Goal: Transaction & Acquisition: Download file/media

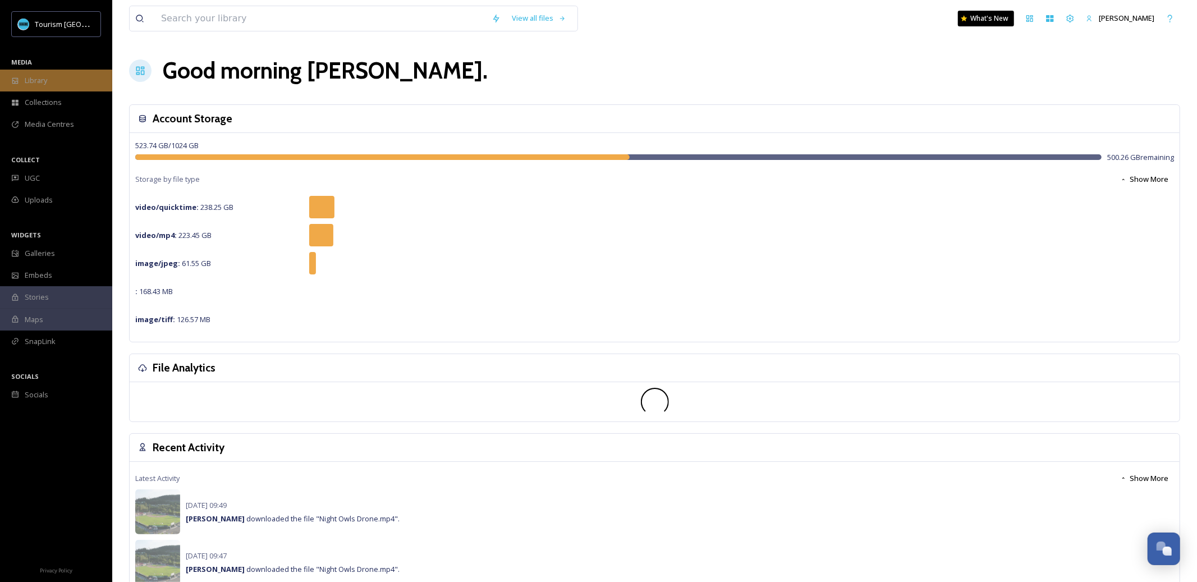
click at [51, 71] on div "Library" at bounding box center [56, 81] width 112 height 22
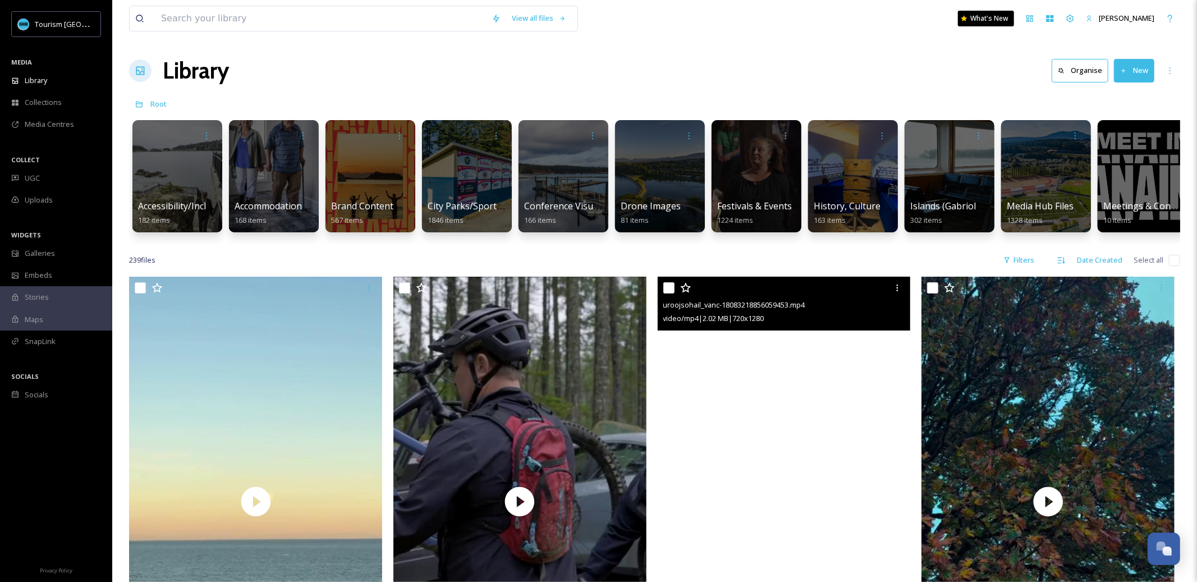
click at [500, 71] on div "Library Organise New" at bounding box center [654, 71] width 1051 height 34
click at [385, 184] on div at bounding box center [369, 176] width 91 height 114
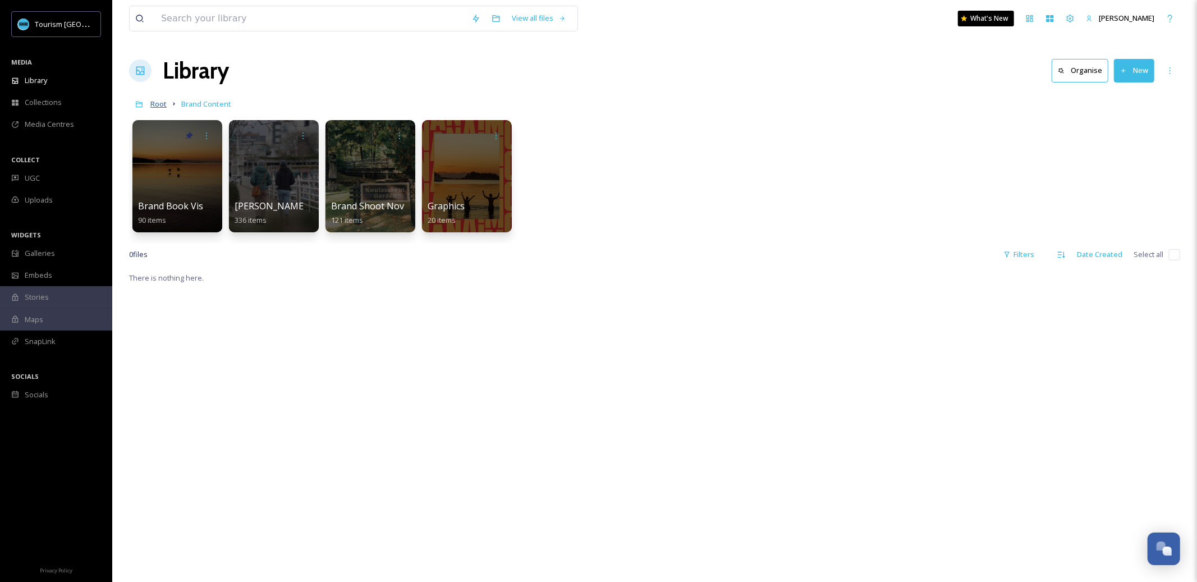
click at [154, 107] on span "Root" at bounding box center [158, 104] width 16 height 10
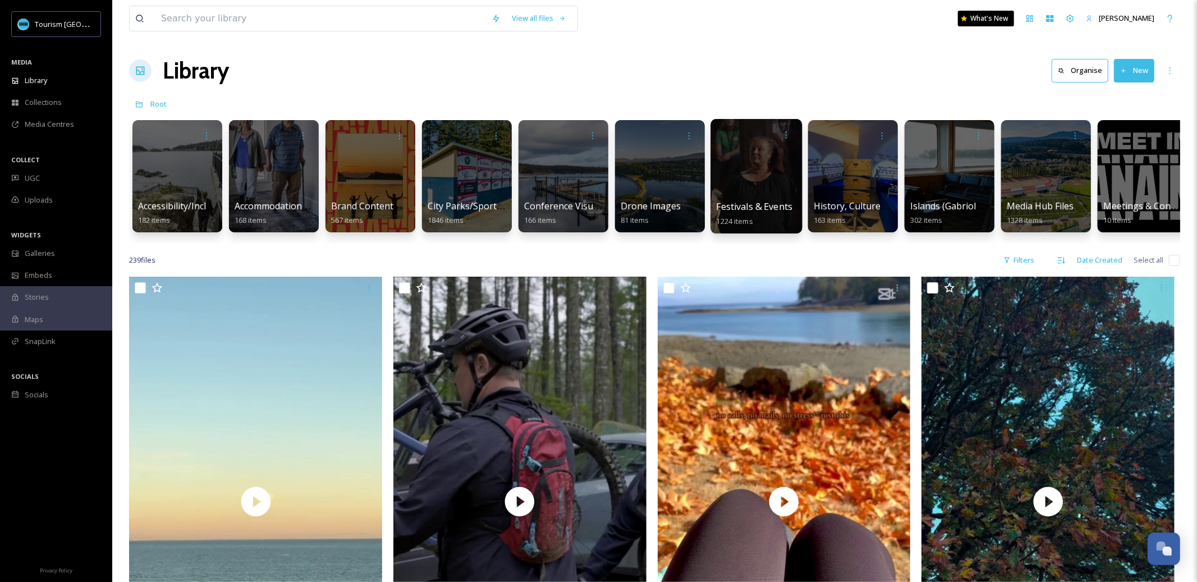
click at [779, 182] on div at bounding box center [755, 176] width 91 height 114
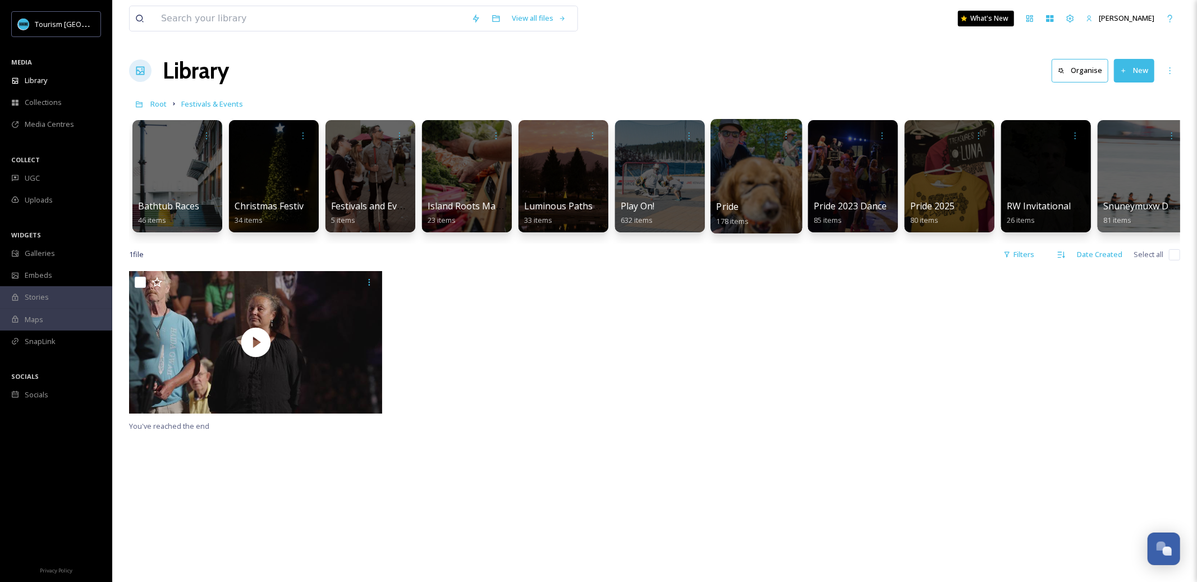
scroll to position [0, 10]
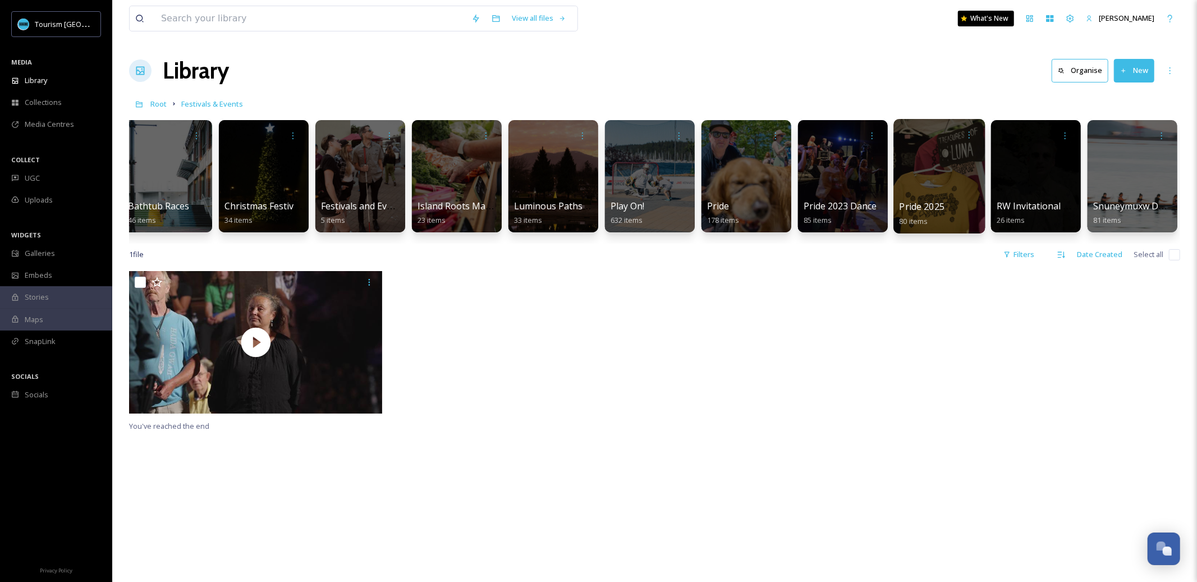
click at [919, 199] on div at bounding box center [938, 176] width 91 height 114
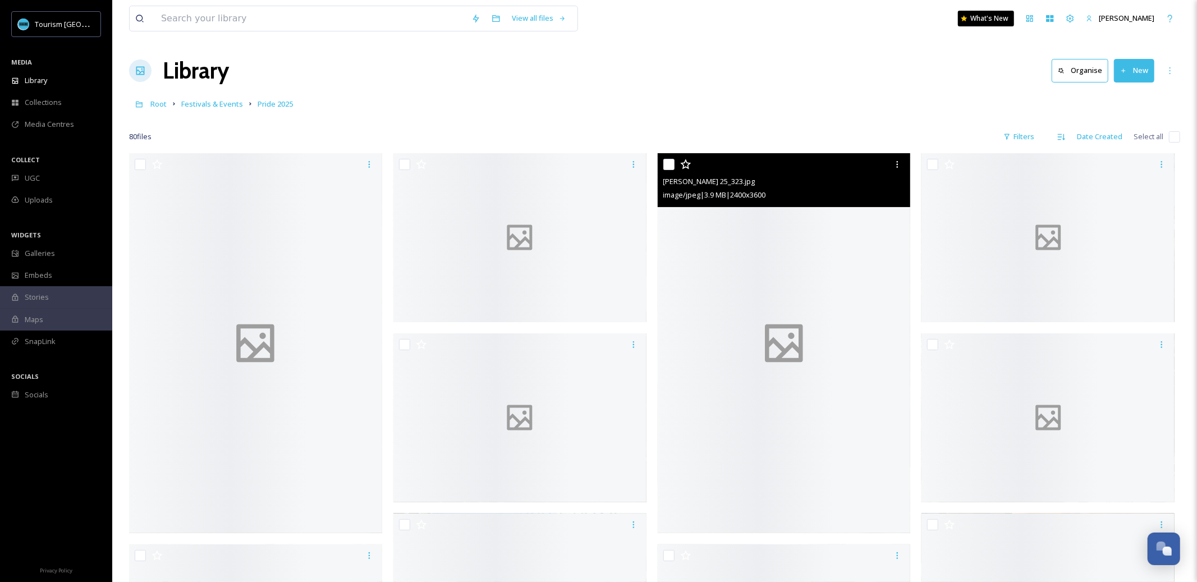
scroll to position [7, 0]
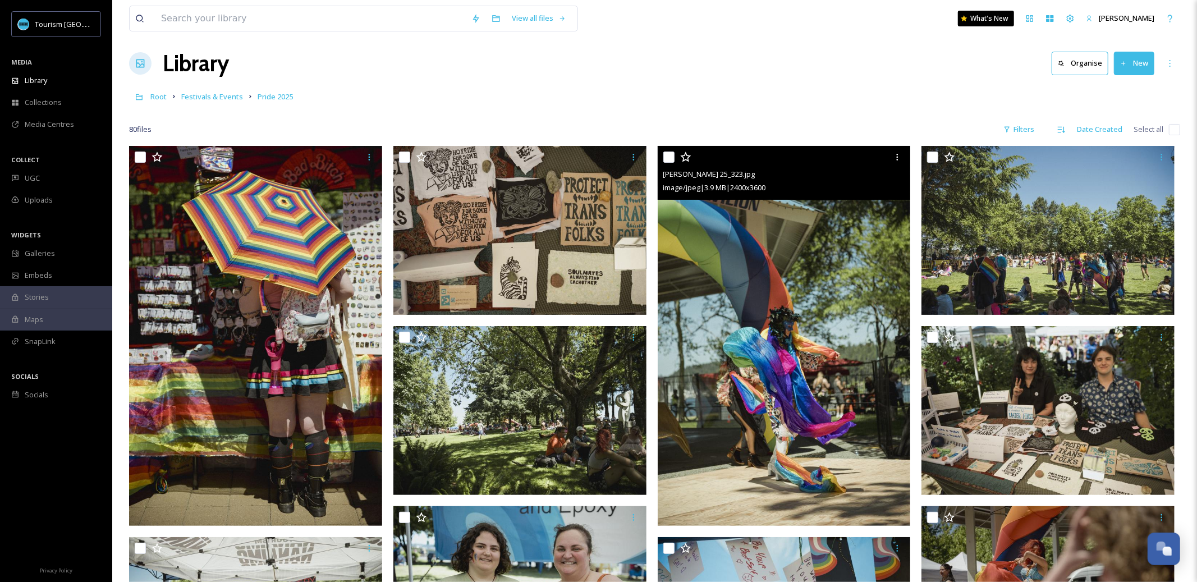
click at [669, 157] on input "checkbox" at bounding box center [668, 157] width 11 height 11
checkbox input "true"
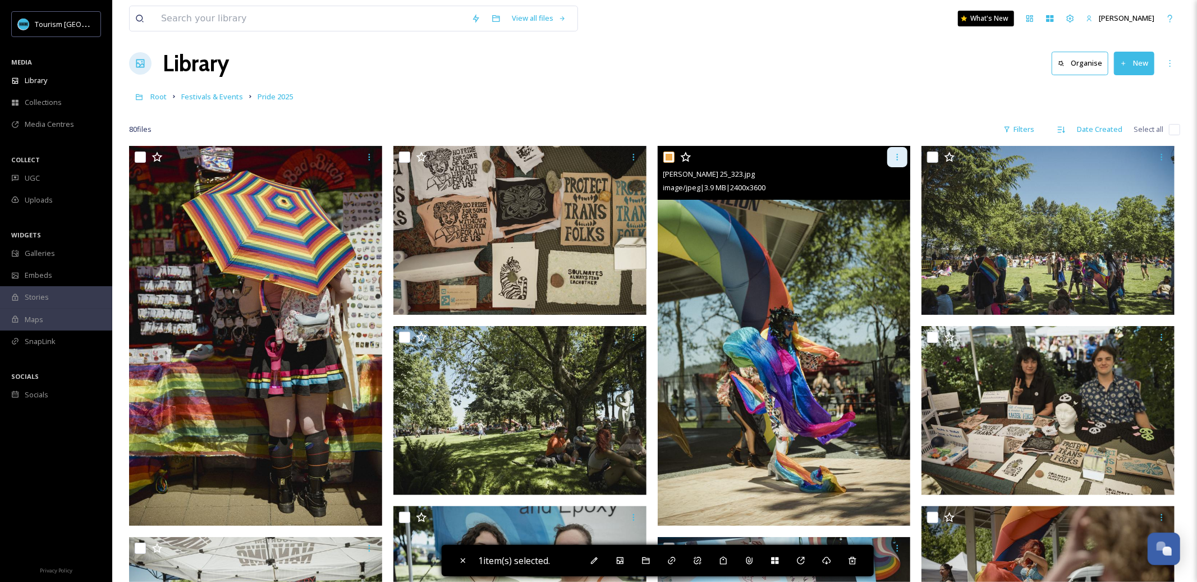
click at [893, 160] on icon at bounding box center [897, 157] width 9 height 9
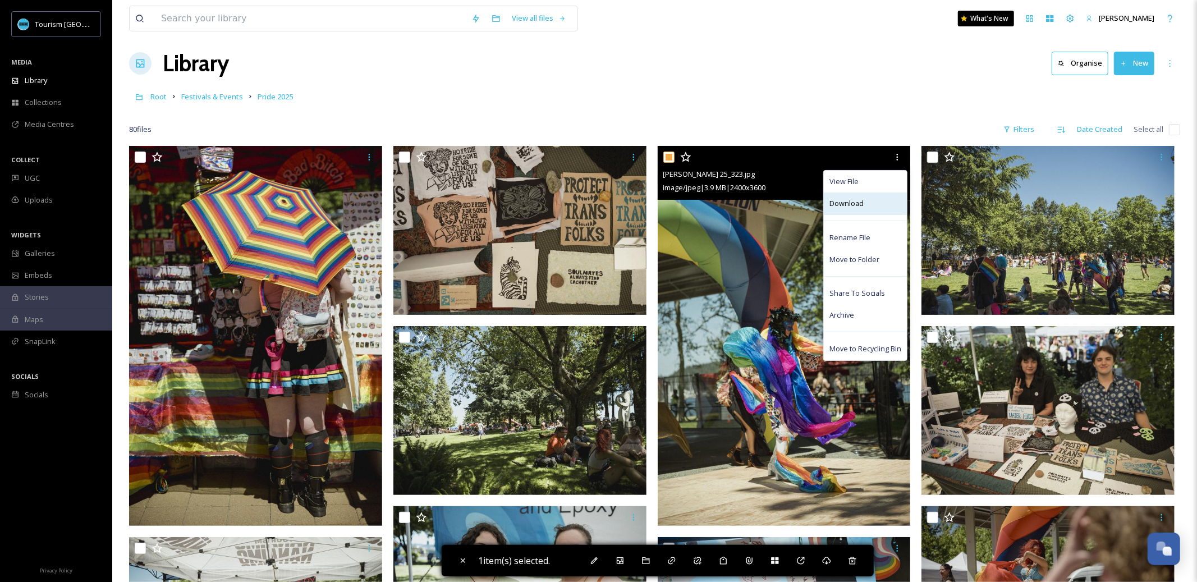
click at [875, 203] on div "Download" at bounding box center [865, 203] width 83 height 22
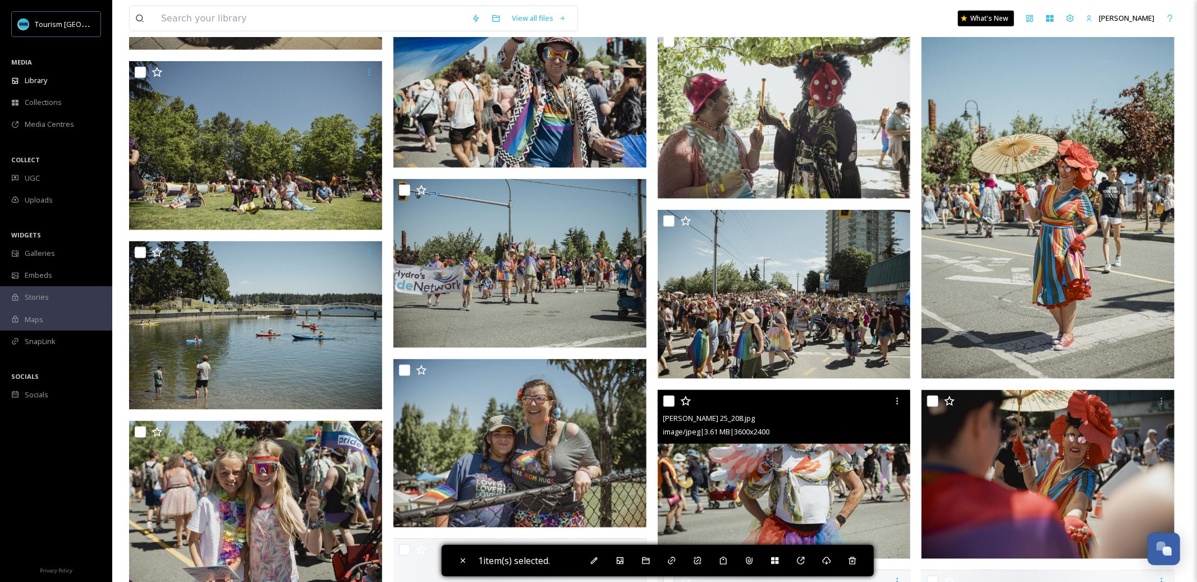
scroll to position [1085, 0]
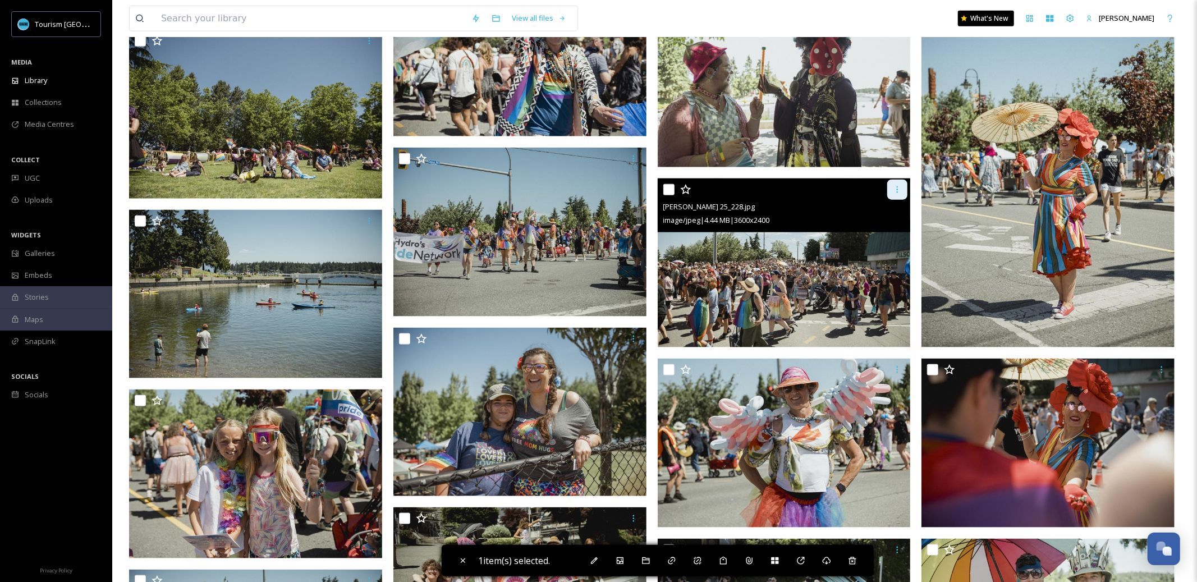
click at [898, 189] on icon at bounding box center [897, 189] width 9 height 9
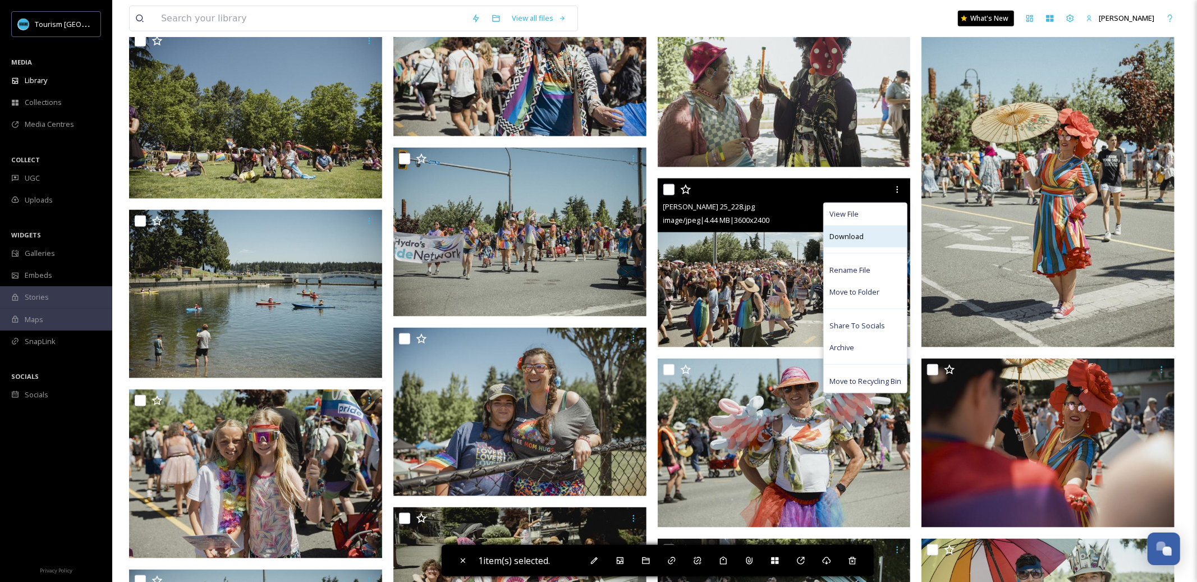
click at [877, 235] on div "Download" at bounding box center [865, 237] width 83 height 22
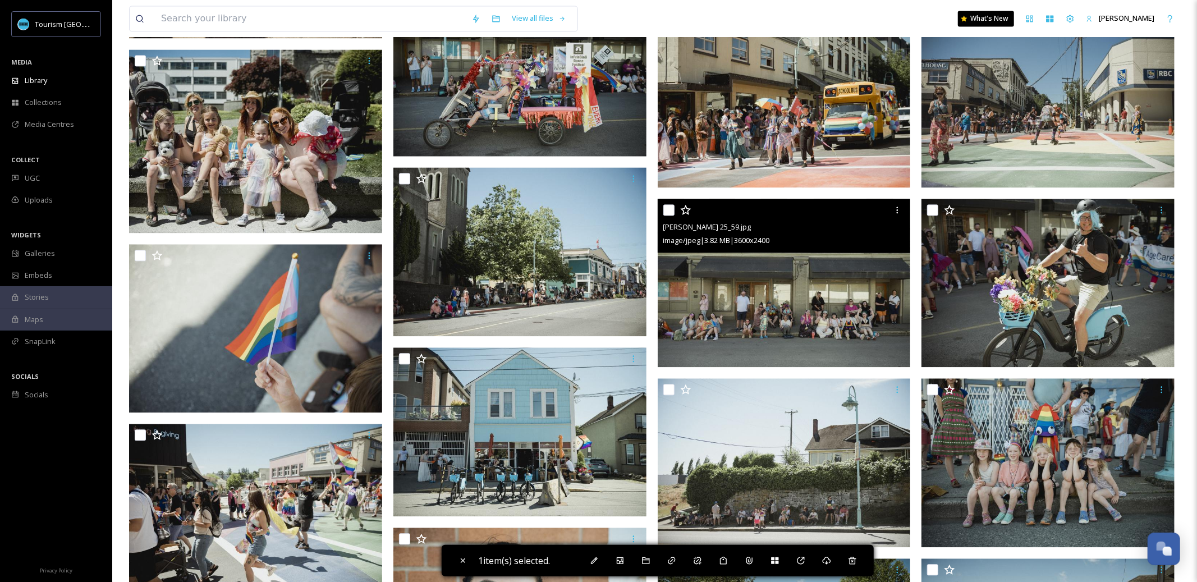
scroll to position [2065, 0]
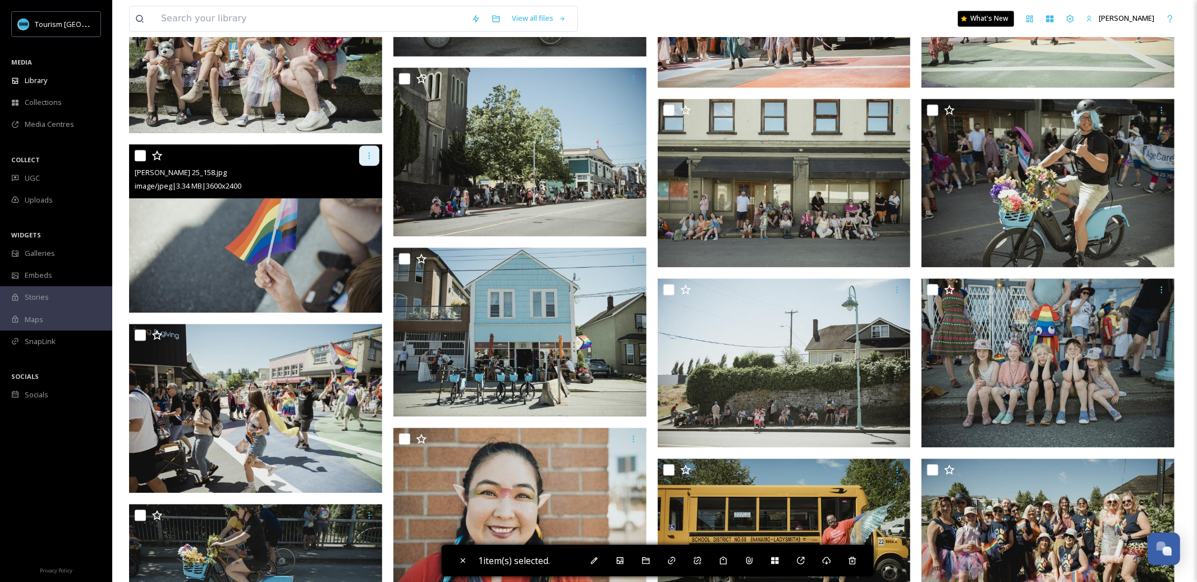
click at [364, 160] on div at bounding box center [369, 155] width 20 height 20
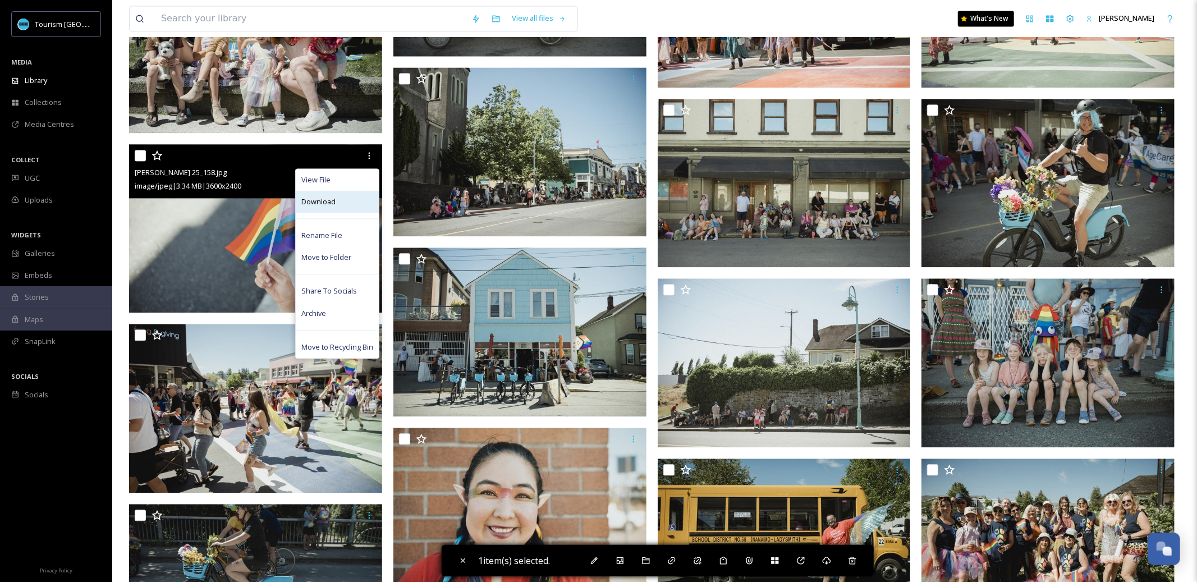
click at [366, 205] on div "Download" at bounding box center [337, 202] width 83 height 22
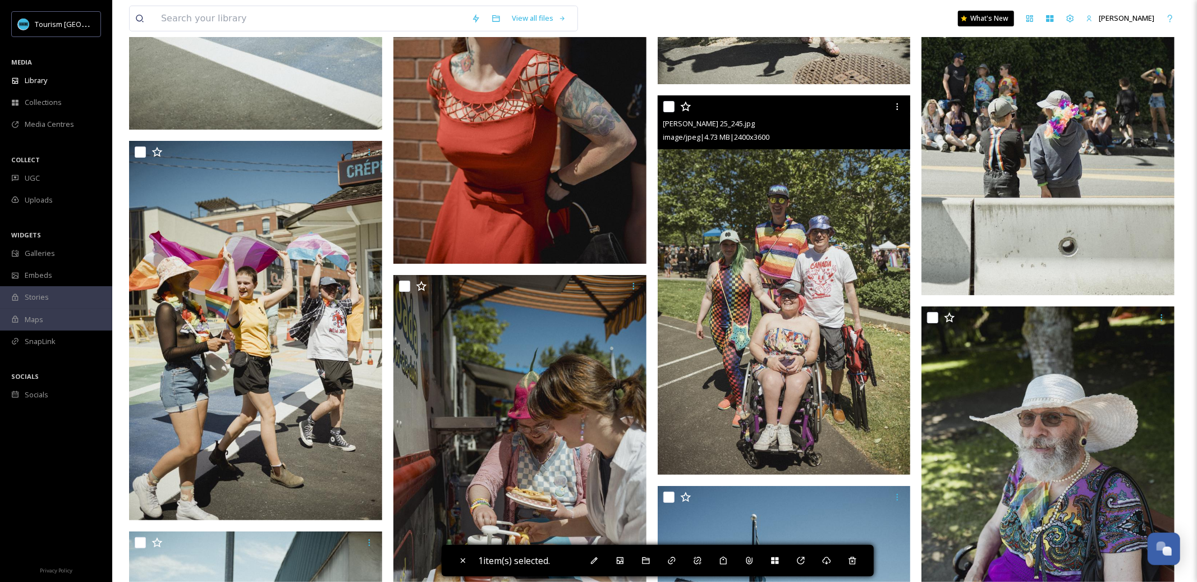
scroll to position [3973, 0]
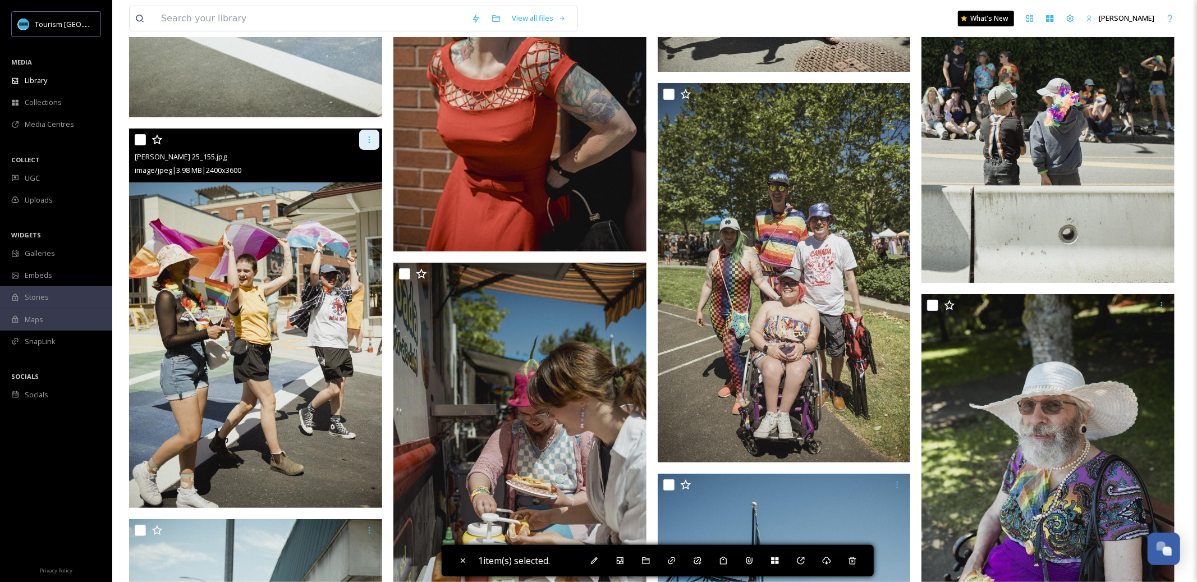
click at [366, 141] on icon at bounding box center [369, 139] width 9 height 9
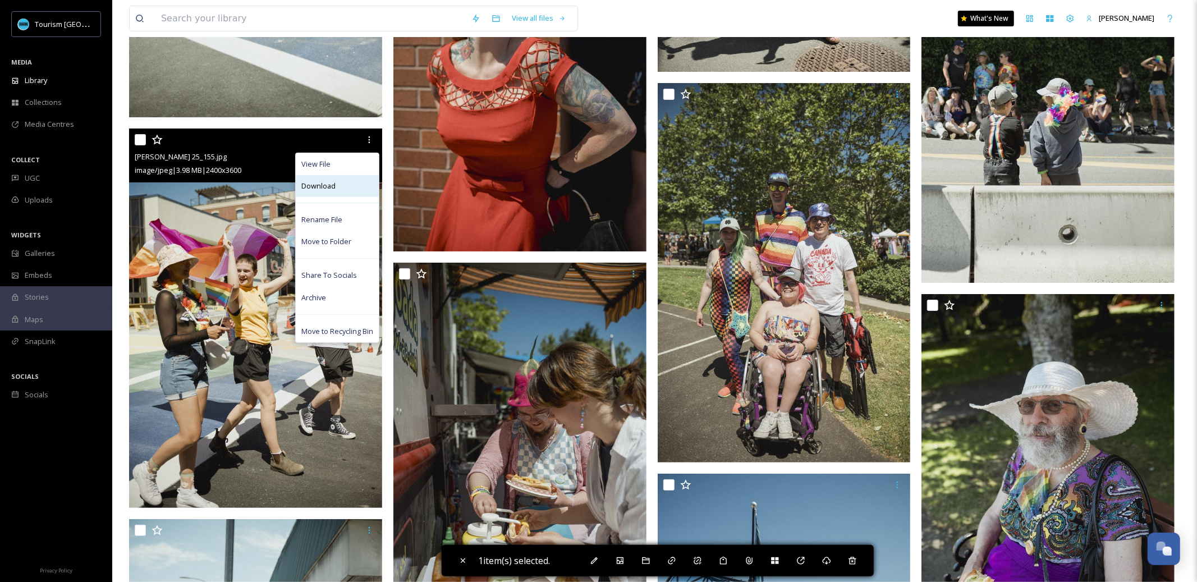
click at [362, 185] on div "Download" at bounding box center [337, 186] width 83 height 22
